Goal: Find contact information: Find contact information

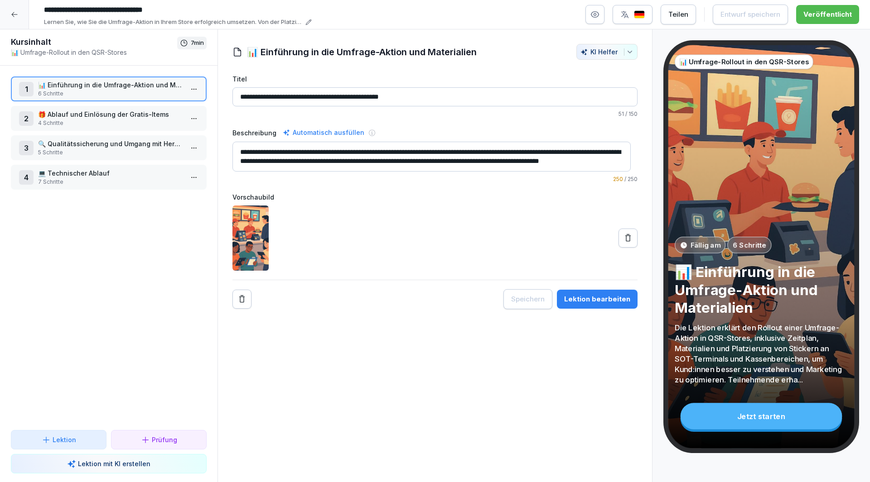
click at [14, 11] on icon at bounding box center [14, 14] width 7 height 7
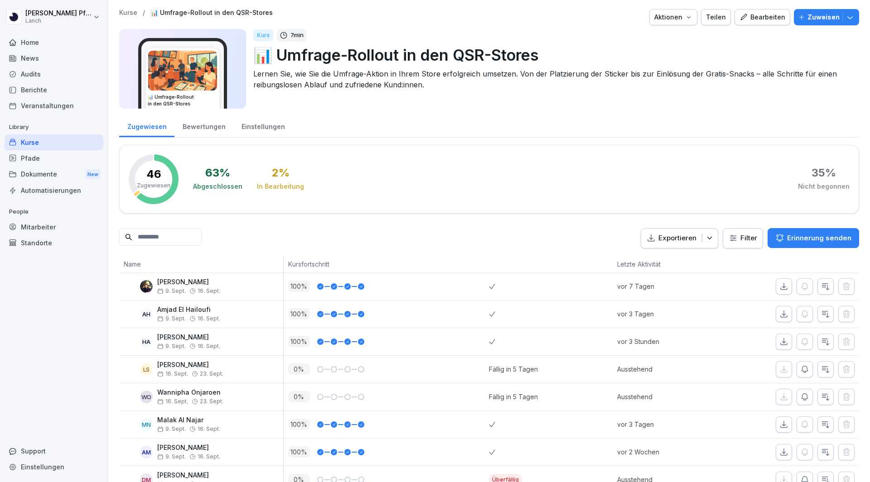
click at [23, 42] on div "Home" at bounding box center [54, 42] width 99 height 16
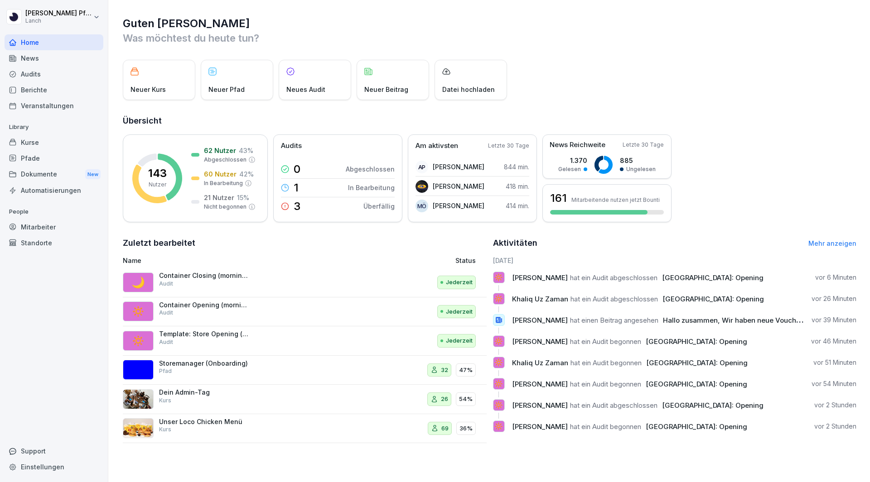
click at [26, 227] on div "Mitarbeiter" at bounding box center [54, 227] width 99 height 16
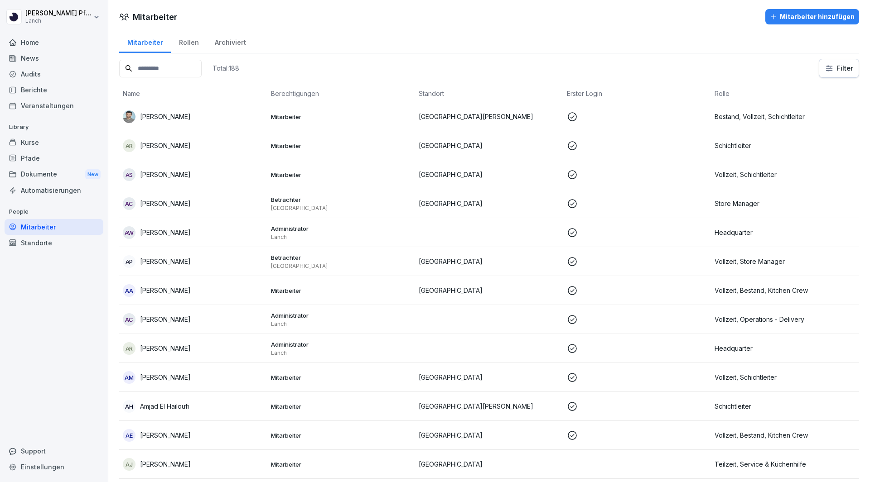
click at [159, 73] on input at bounding box center [160, 69] width 82 height 18
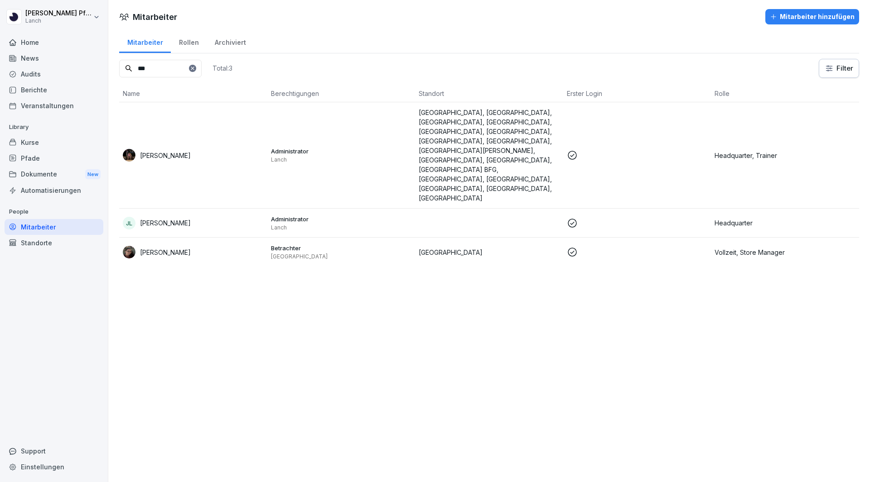
type input "***"
click at [127, 246] on img at bounding box center [129, 252] width 13 height 13
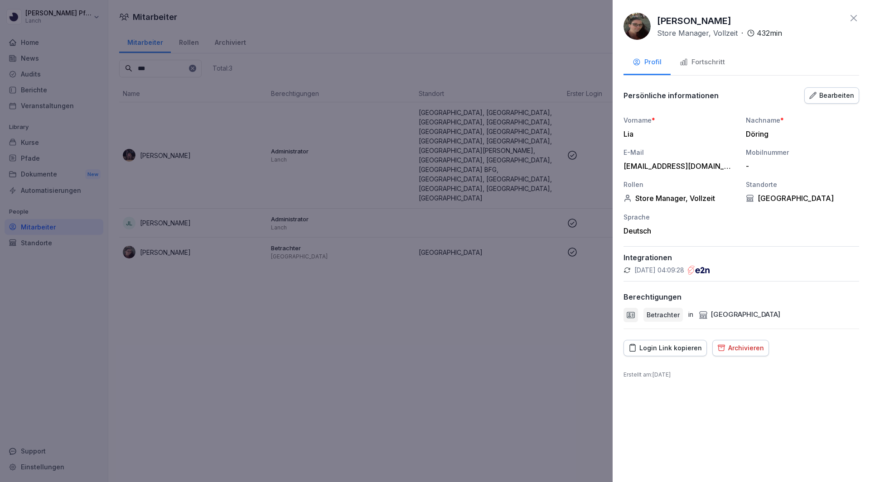
click at [294, 284] on div at bounding box center [435, 241] width 870 height 482
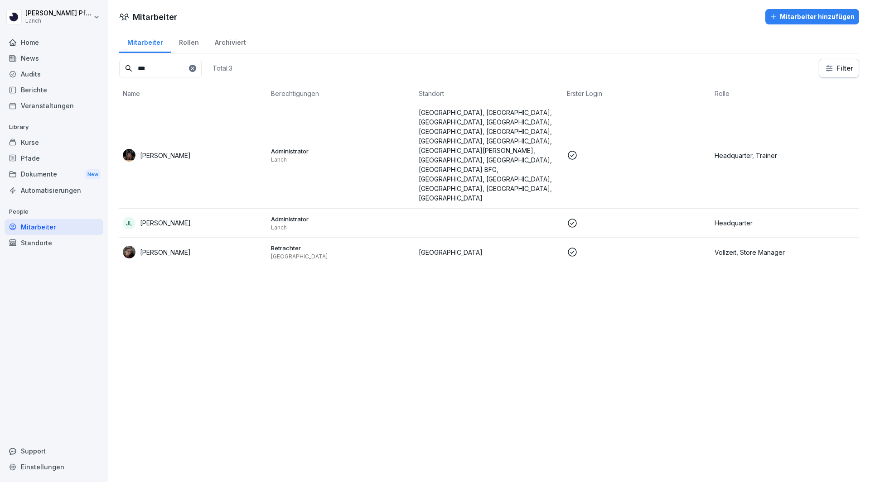
click at [202, 246] on div "[PERSON_NAME]" at bounding box center [193, 252] width 141 height 13
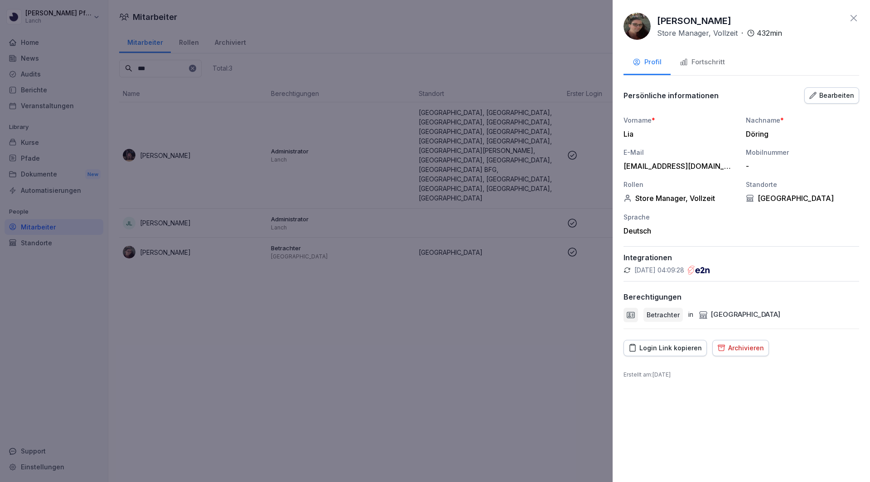
click at [630, 167] on div "[EMAIL_ADDRESS][DOMAIN_NAME]" at bounding box center [677, 166] width 109 height 9
copy div "[EMAIL_ADDRESS][DOMAIN_NAME]"
